Goal: Book appointment/travel/reservation

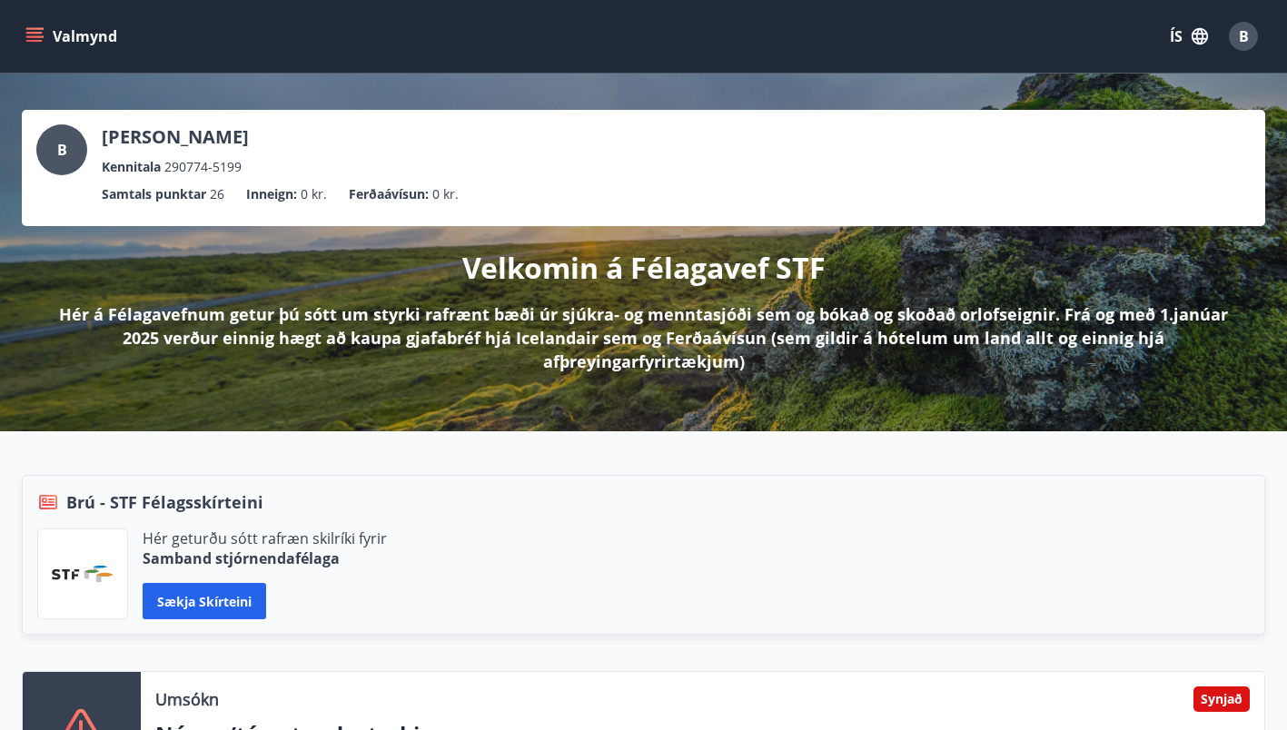
click at [36, 37] on icon "menu" at bounding box center [36, 36] width 20 height 2
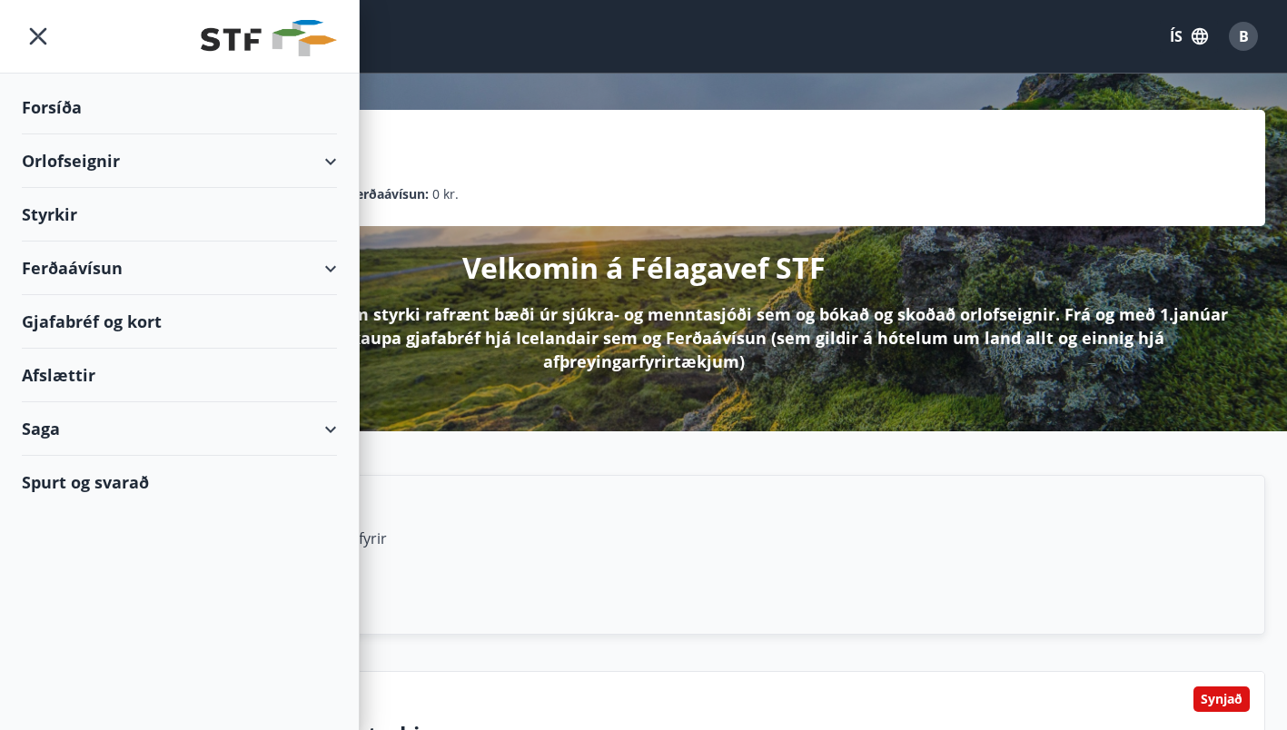
click at [335, 265] on div "Ferðaávísun" at bounding box center [179, 269] width 315 height 54
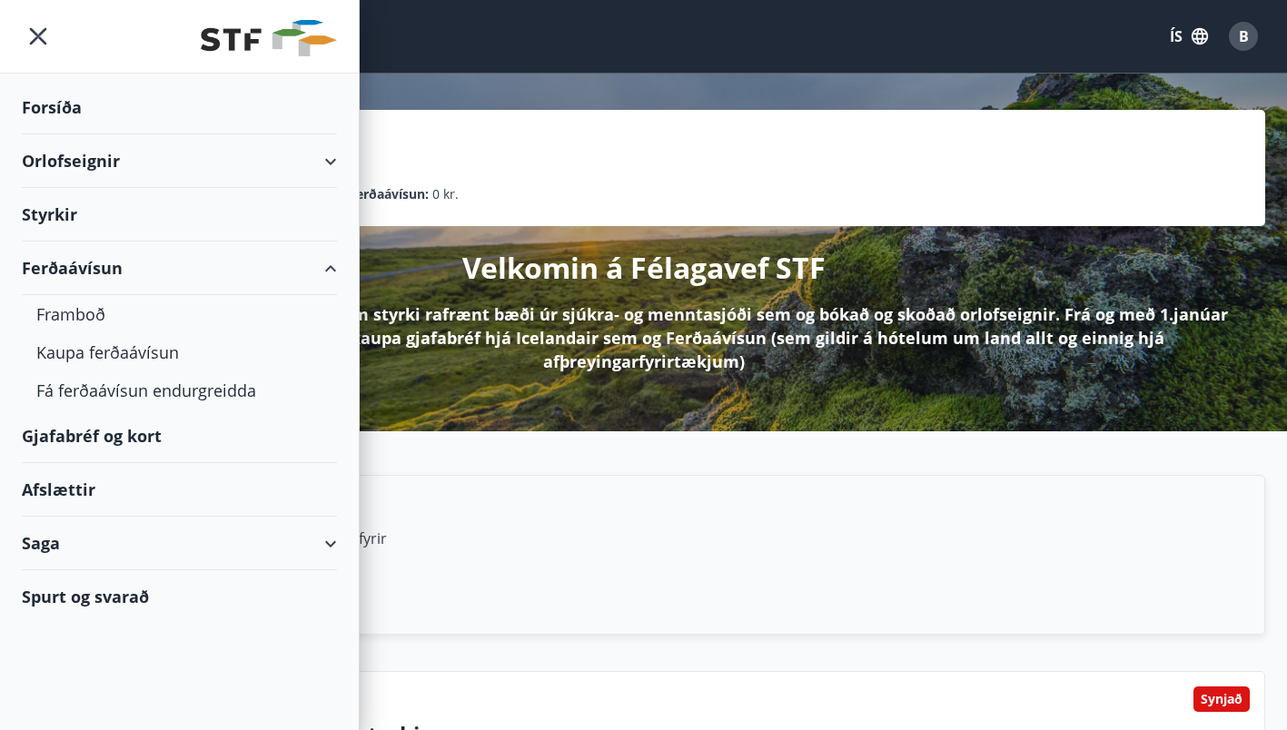
click at [323, 161] on div "Orlofseignir" at bounding box center [179, 161] width 315 height 54
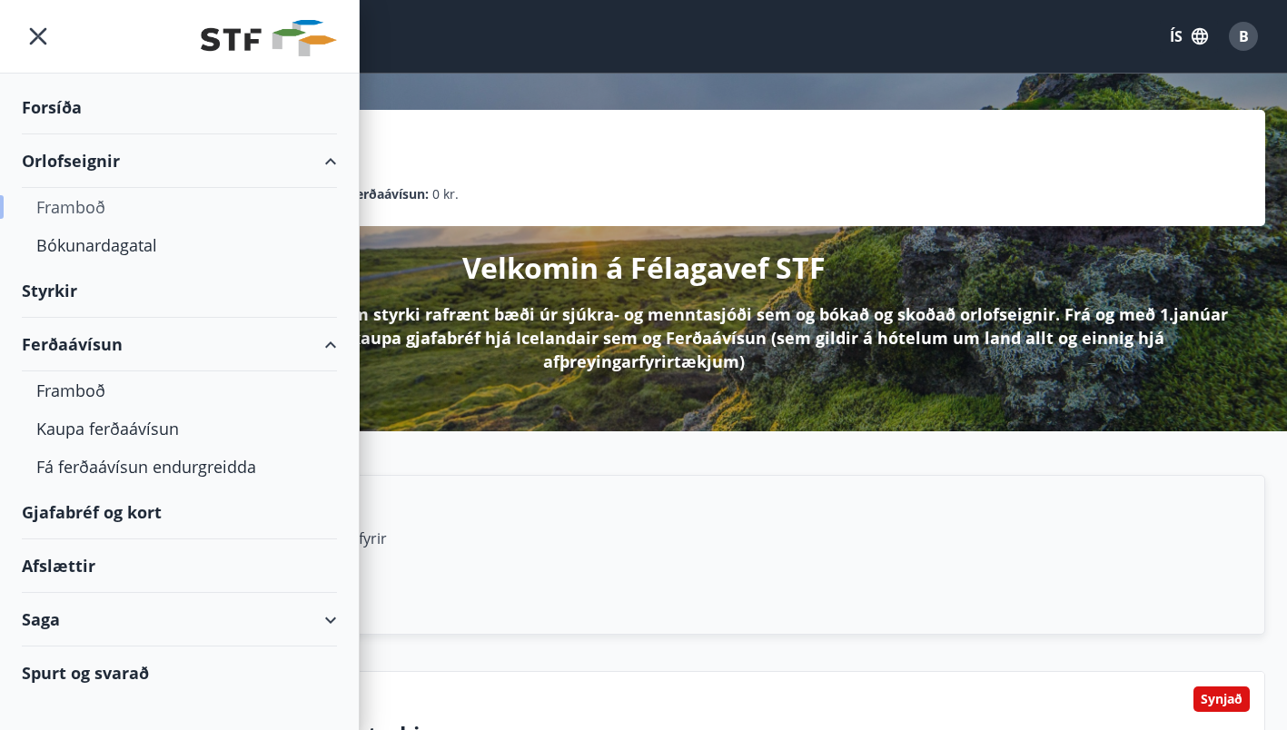
click at [68, 203] on div "Framboð" at bounding box center [179, 207] width 286 height 38
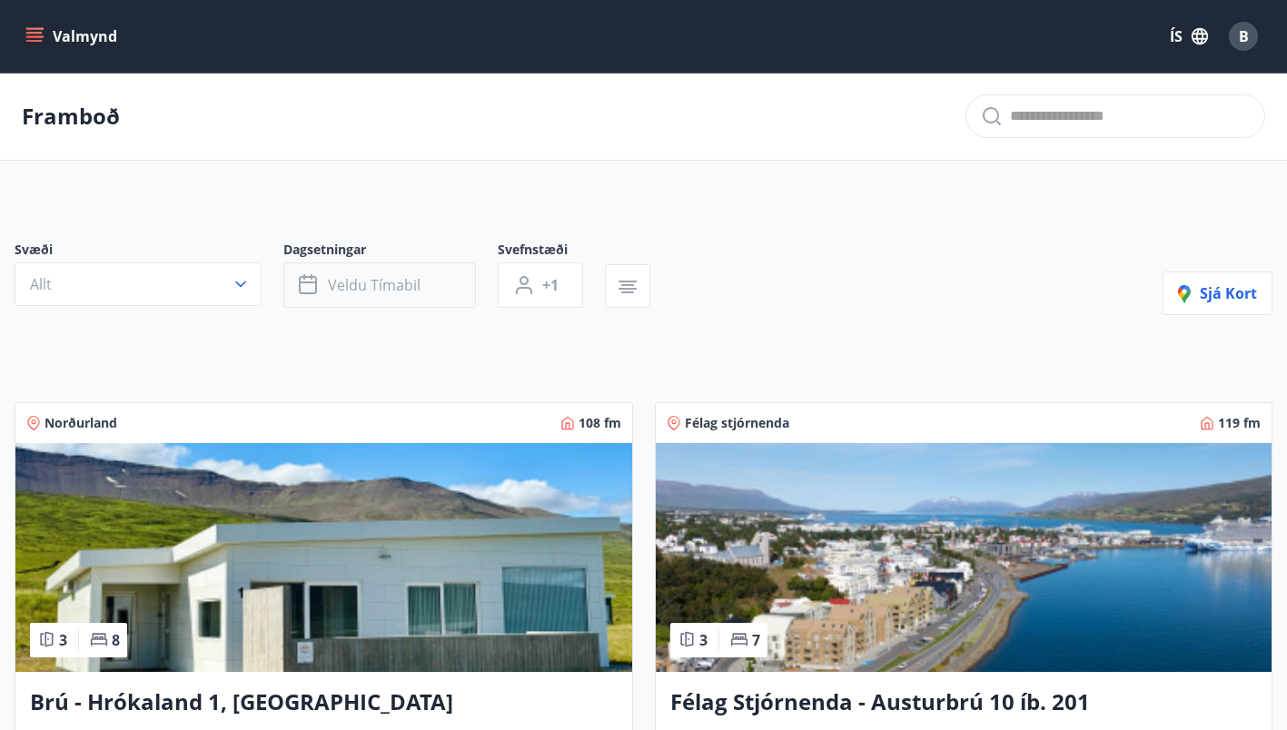
click at [393, 274] on button "Veldu tímabil" at bounding box center [379, 284] width 193 height 45
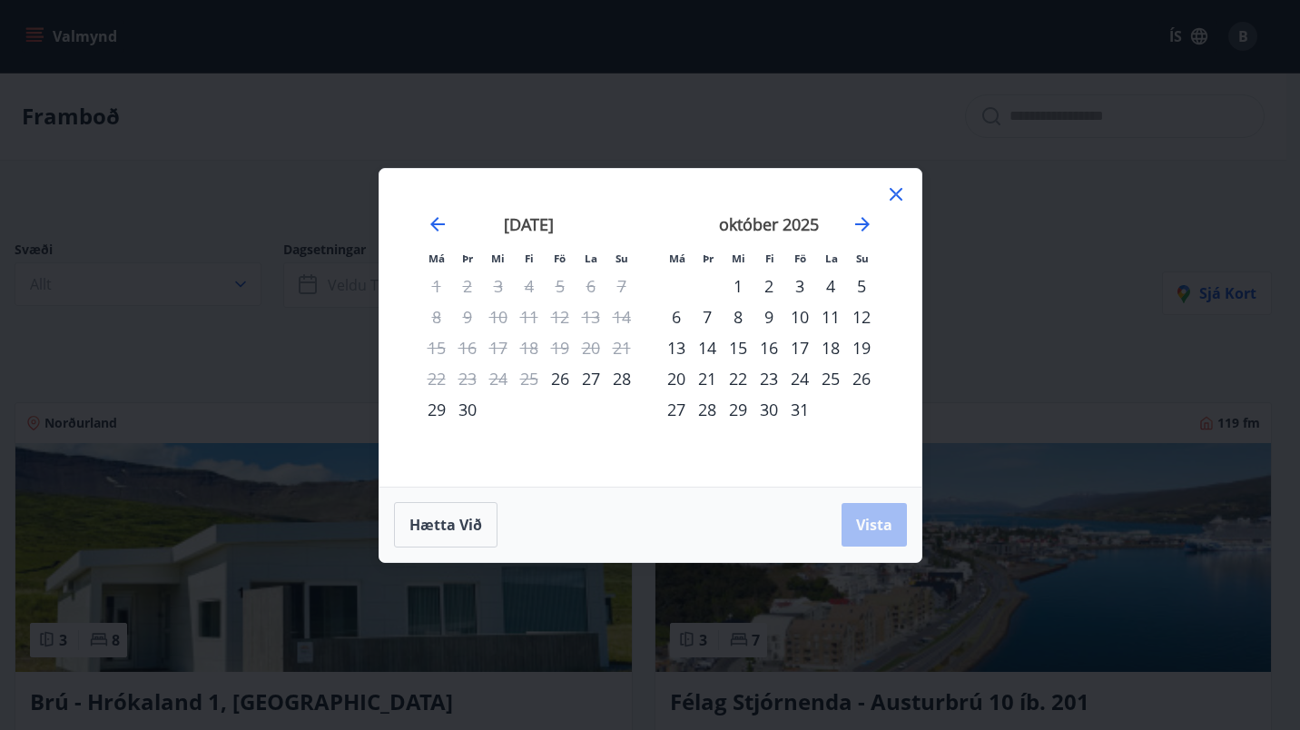
click at [804, 306] on div "10" at bounding box center [800, 316] width 31 height 31
click at [856, 312] on div "12" at bounding box center [861, 316] width 31 height 31
click at [869, 521] on span "Vista" at bounding box center [874, 525] width 36 height 20
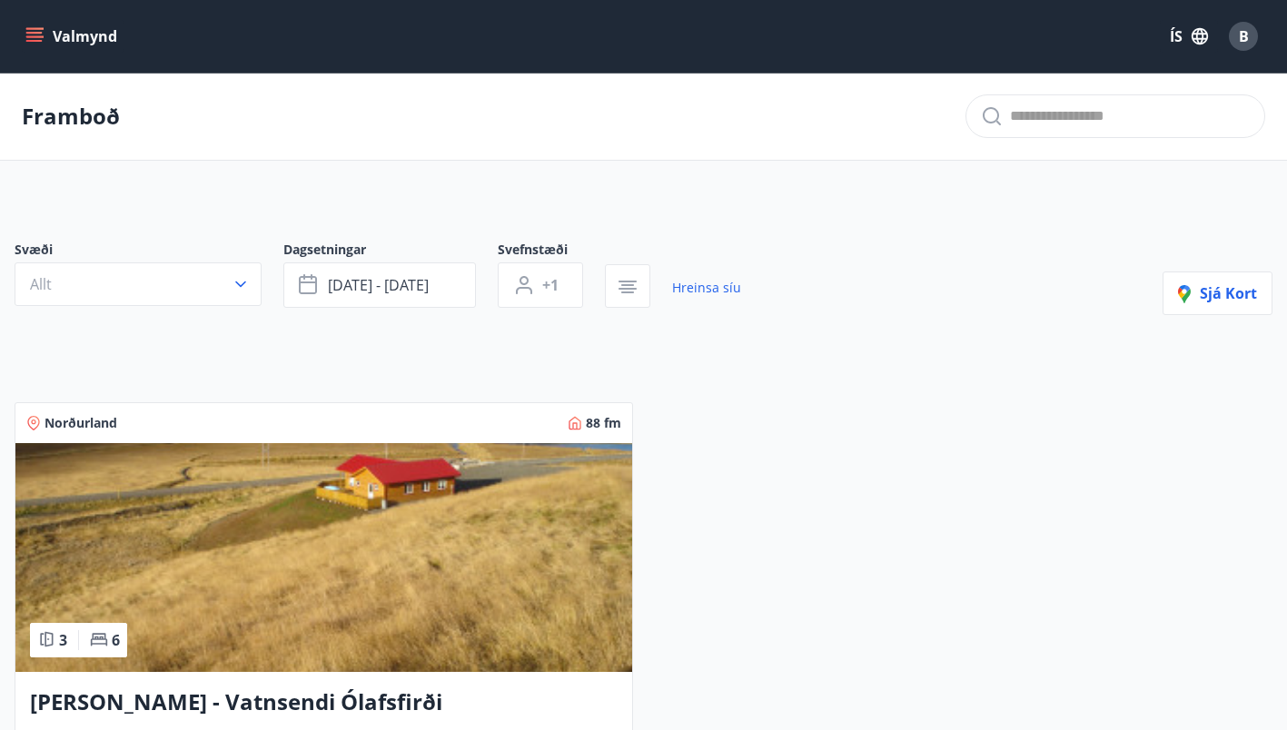
scroll to position [88, 0]
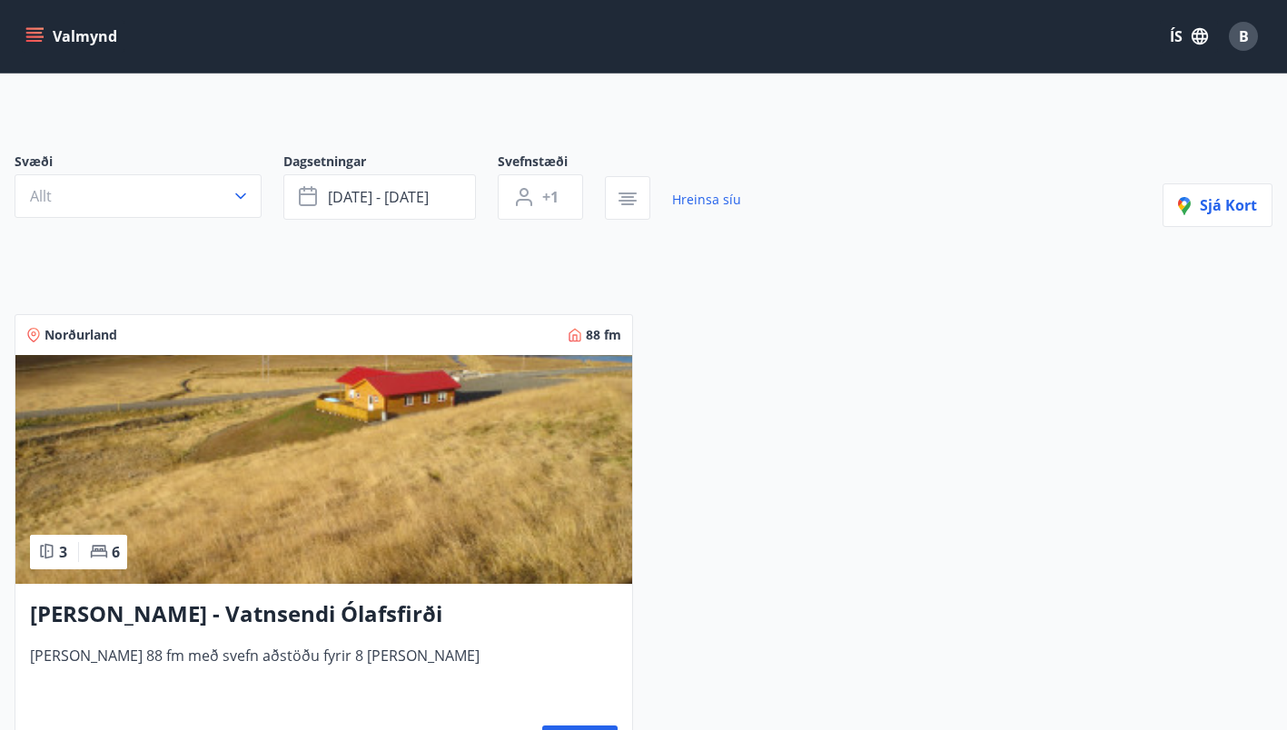
click at [44, 33] on button "Valmynd" at bounding box center [73, 36] width 103 height 33
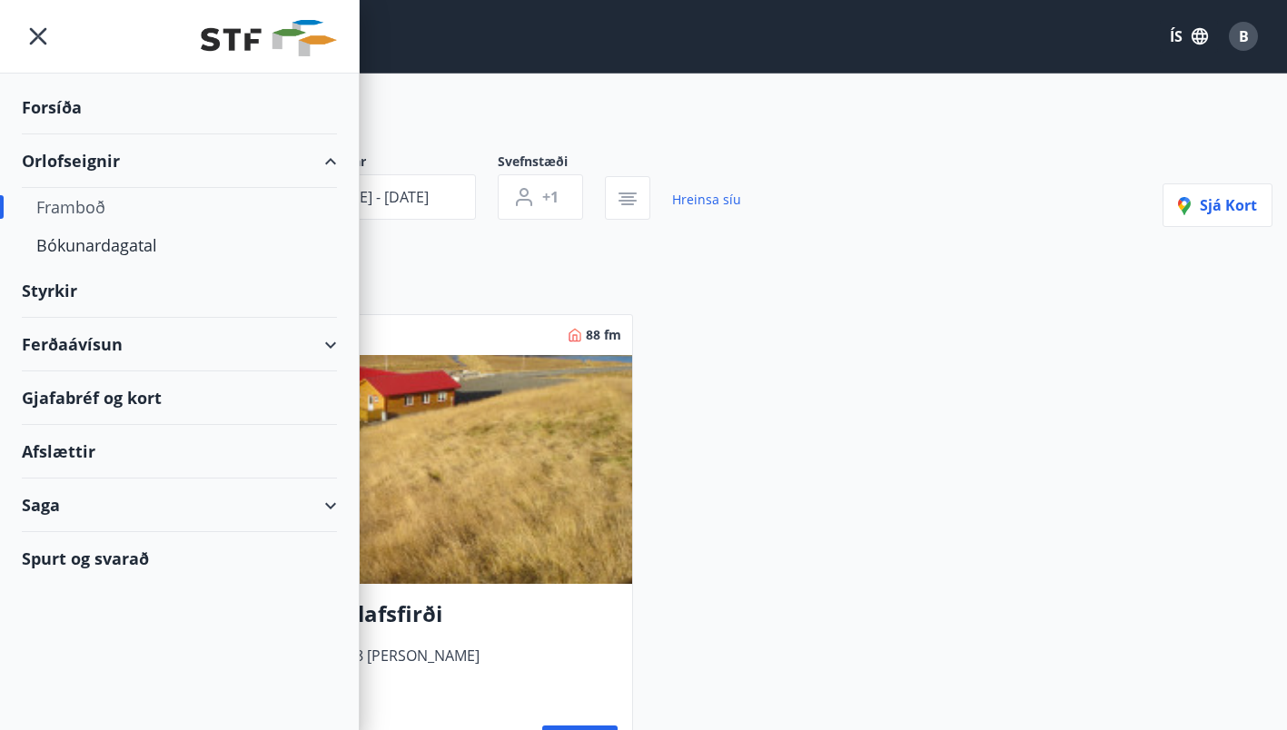
click at [328, 344] on div "Ferðaávísun" at bounding box center [179, 345] width 315 height 54
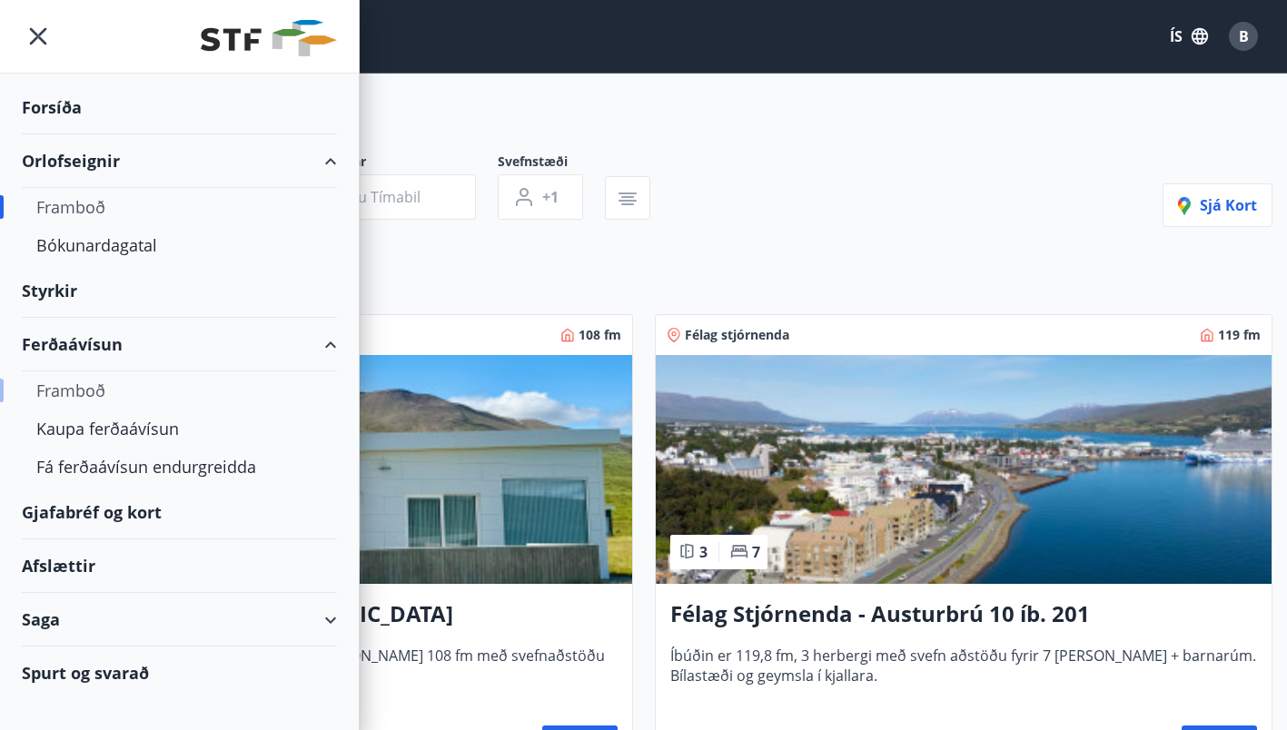
click at [65, 393] on div "Framboð" at bounding box center [179, 390] width 286 height 38
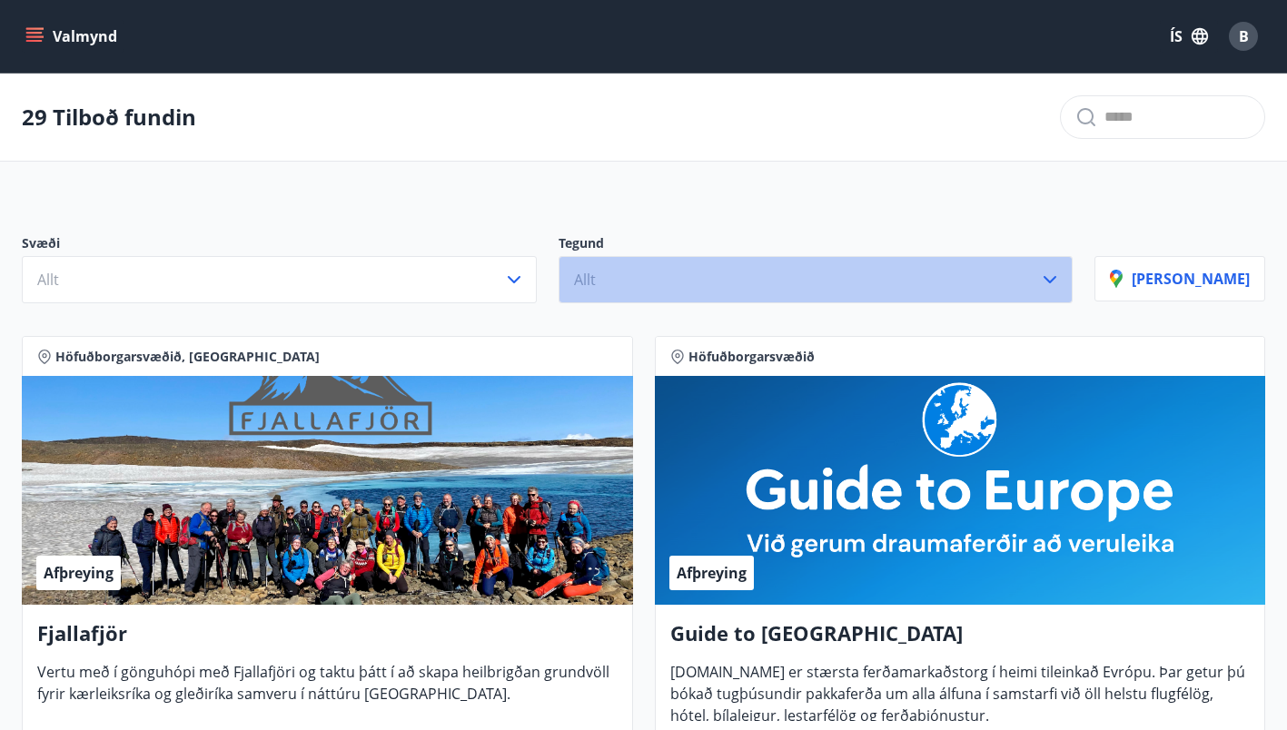
click at [746, 277] on button "Allt" at bounding box center [815, 279] width 515 height 47
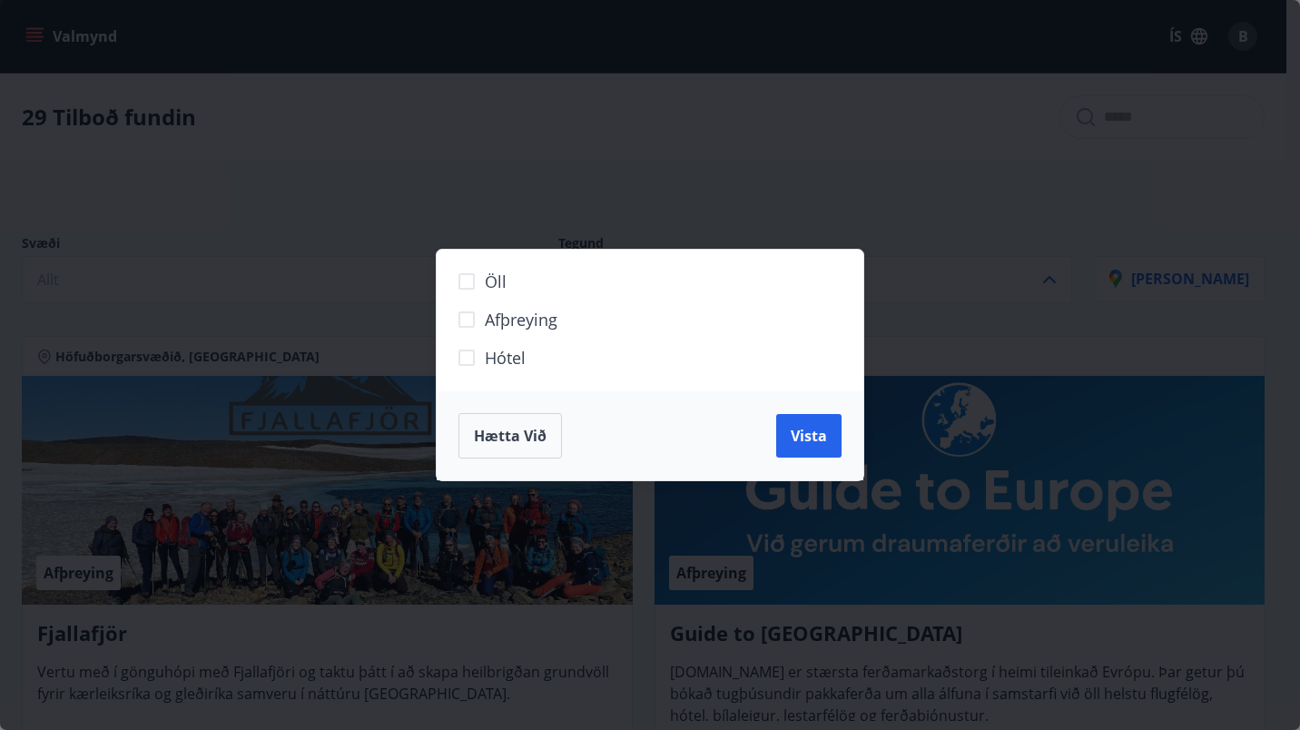
click at [507, 349] on span "Hótel" at bounding box center [505, 358] width 41 height 24
click at [805, 429] on span "Vista" at bounding box center [809, 436] width 36 height 20
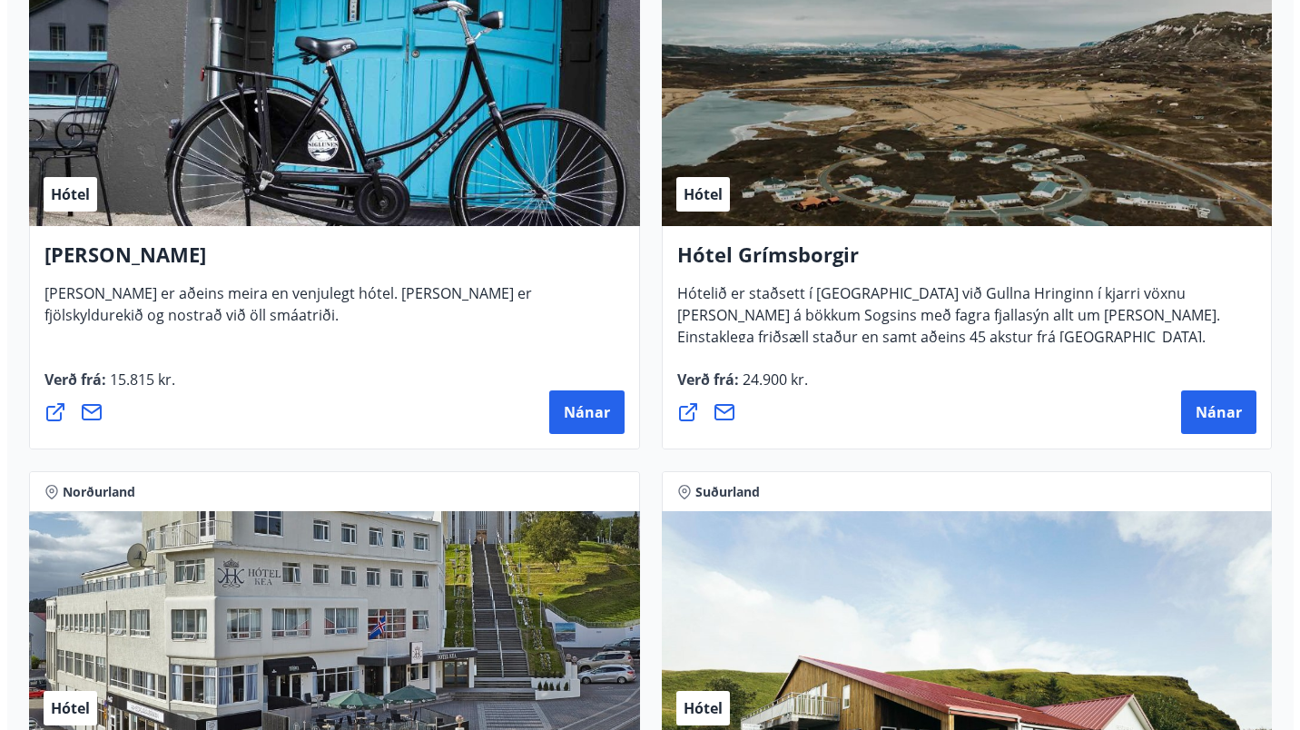
scroll to position [479, 0]
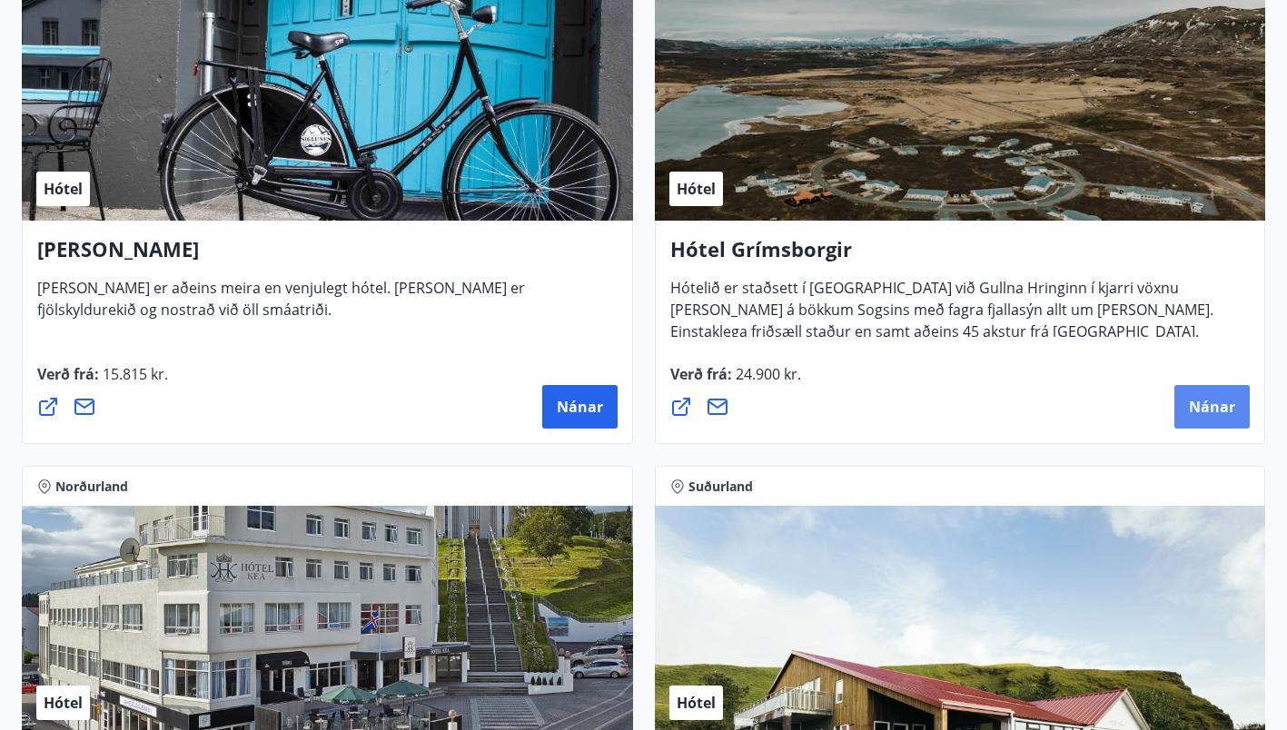
click at [1222, 395] on button "Nánar" at bounding box center [1211, 407] width 75 height 44
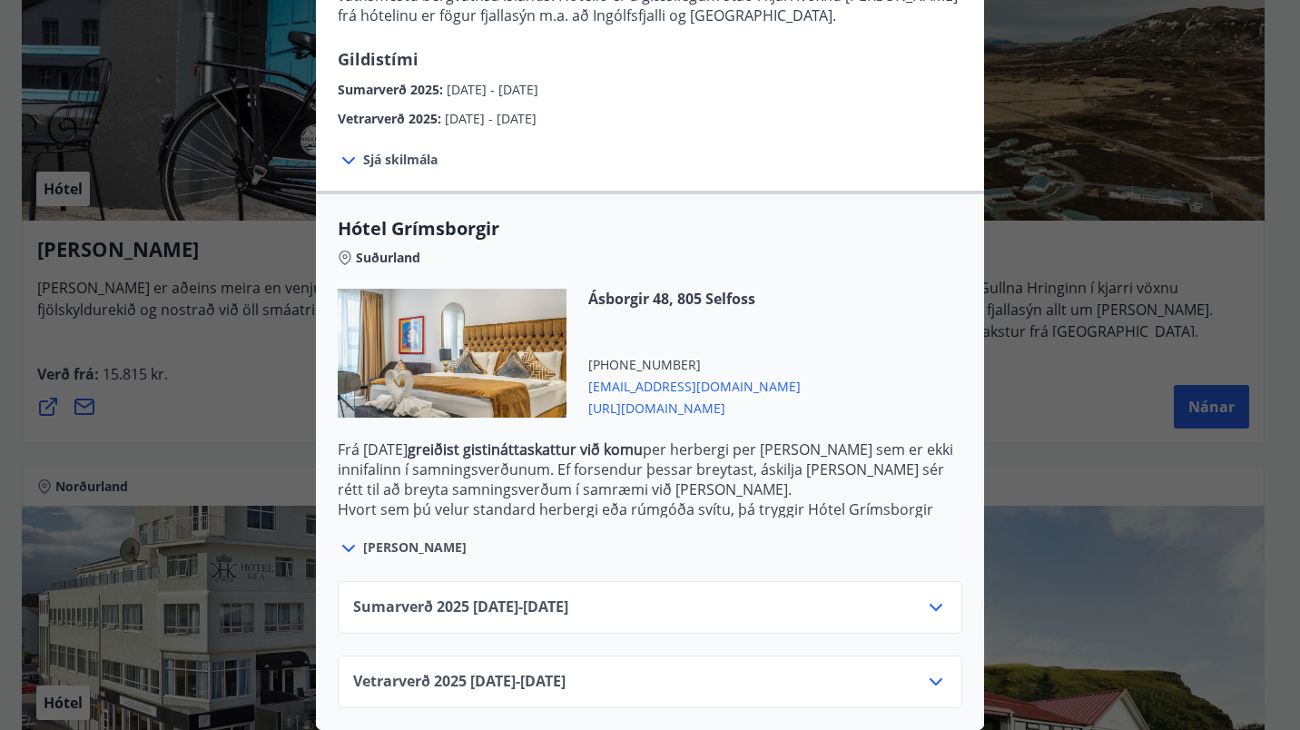
scroll to position [305, 0]
click at [925, 671] on icon at bounding box center [936, 682] width 22 height 22
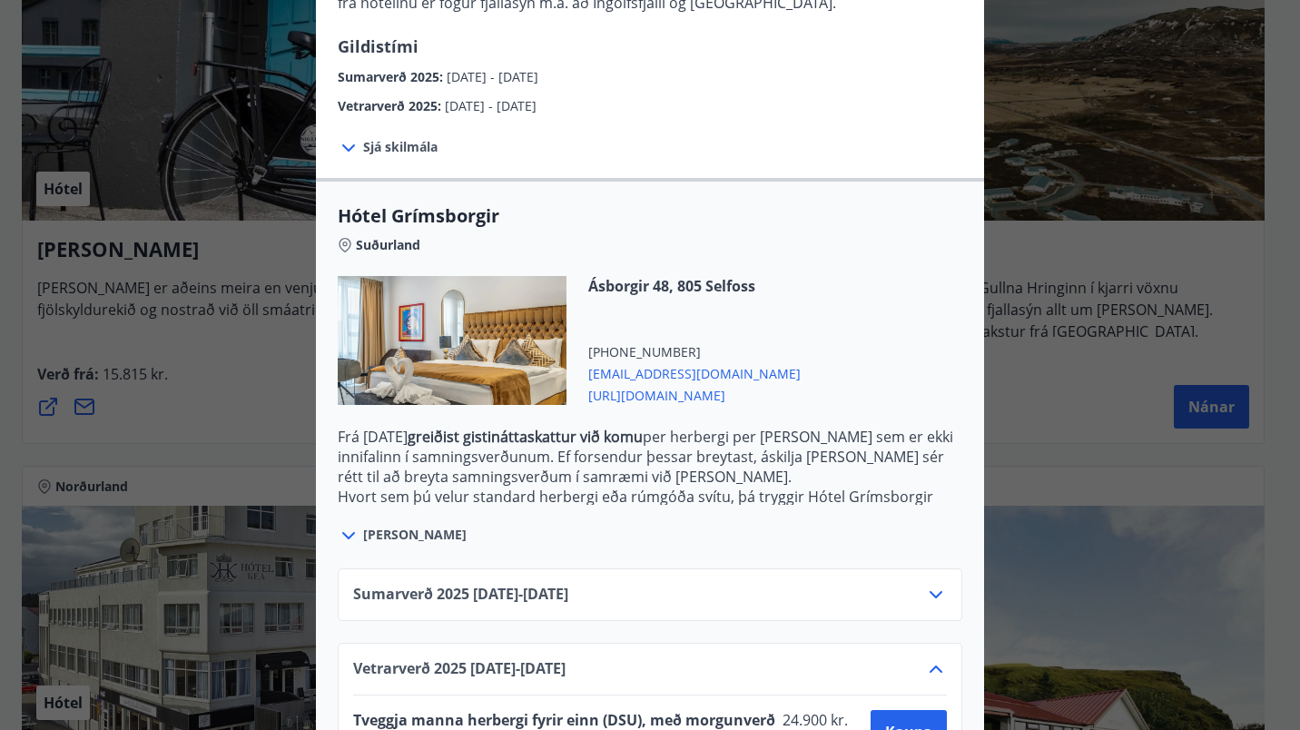
scroll to position [452, 0]
